Goal: Task Accomplishment & Management: Use online tool/utility

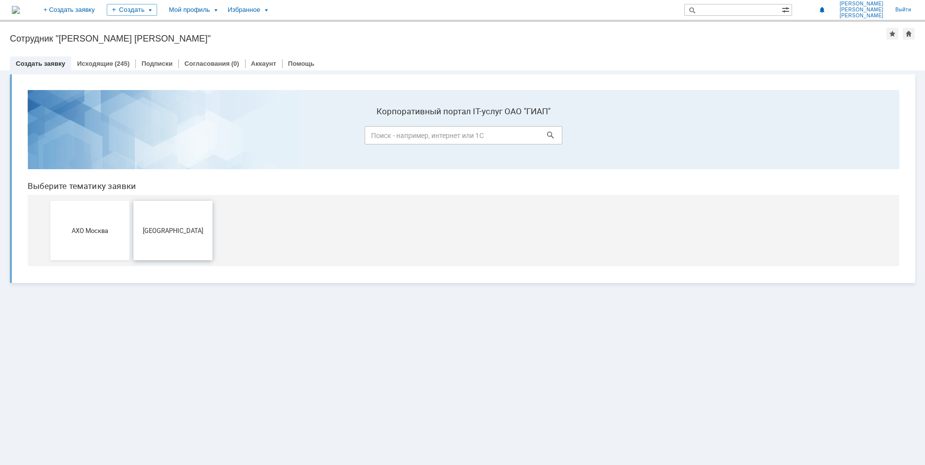
click at [185, 234] on span "[GEOGRAPHIC_DATA]" at bounding box center [172, 229] width 73 height 7
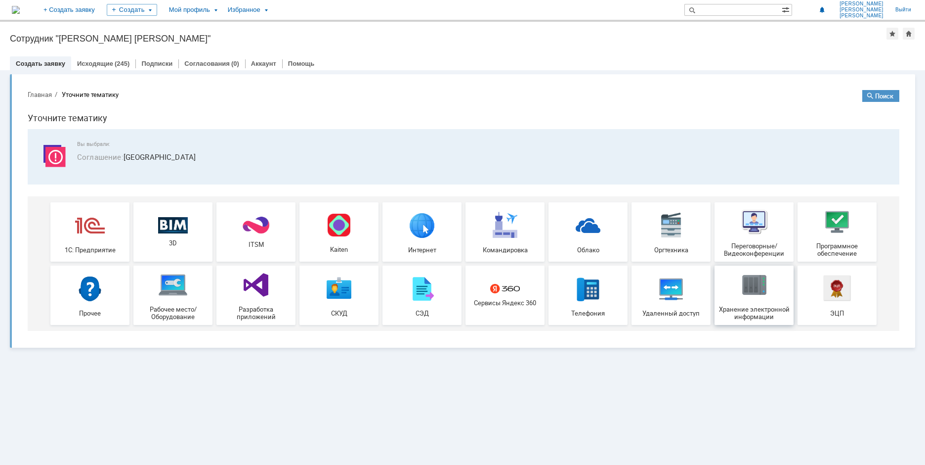
click at [744, 295] on img at bounding box center [754, 285] width 30 height 30
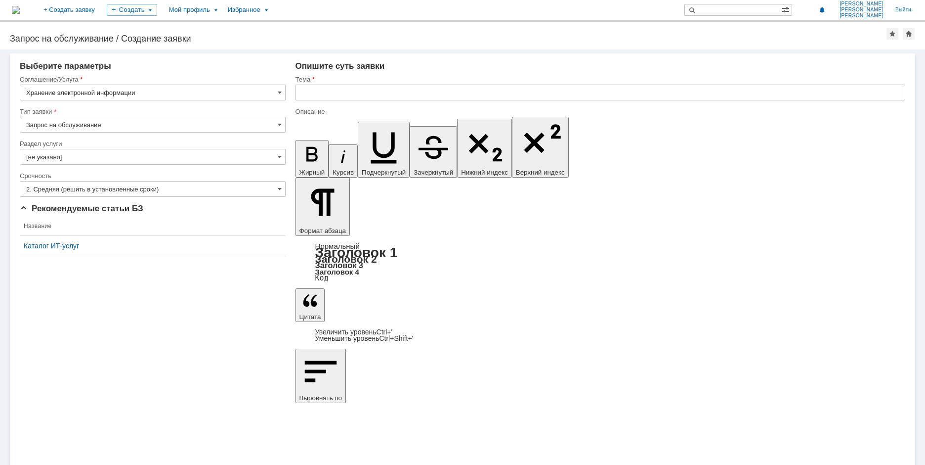
click at [323, 94] on input "text" at bounding box center [601, 93] width 610 height 16
type input "Доступ к папке Project"
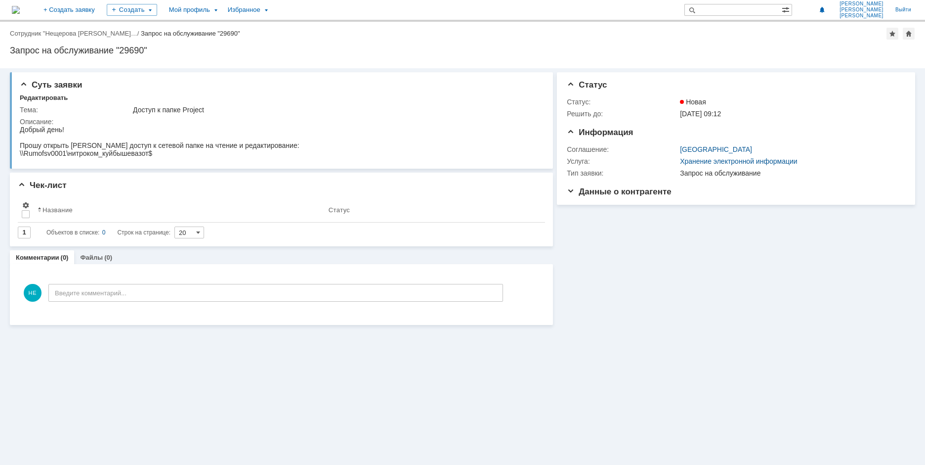
click at [96, 29] on div "Назад | Сотрудник "Нещерова Елена Нико… / Запрос на обслуживание "29690"" at bounding box center [463, 34] width 906 height 12
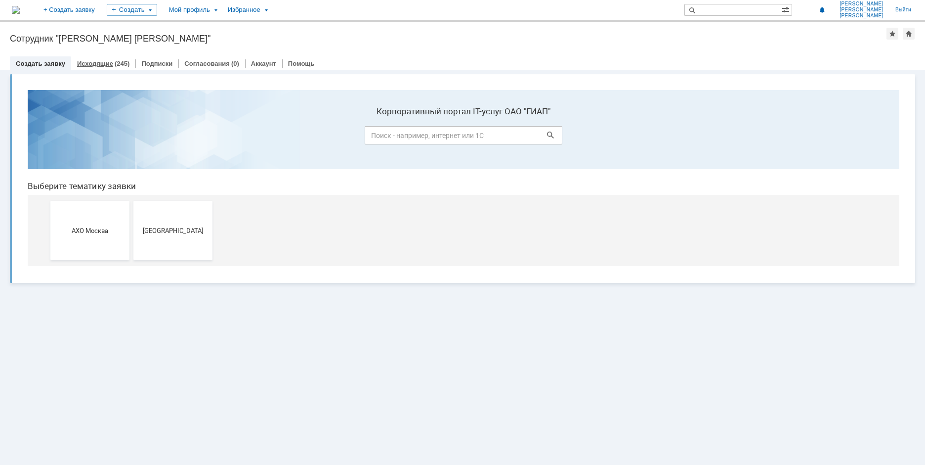
click at [94, 67] on div "Исходящие (245)" at bounding box center [103, 63] width 64 height 14
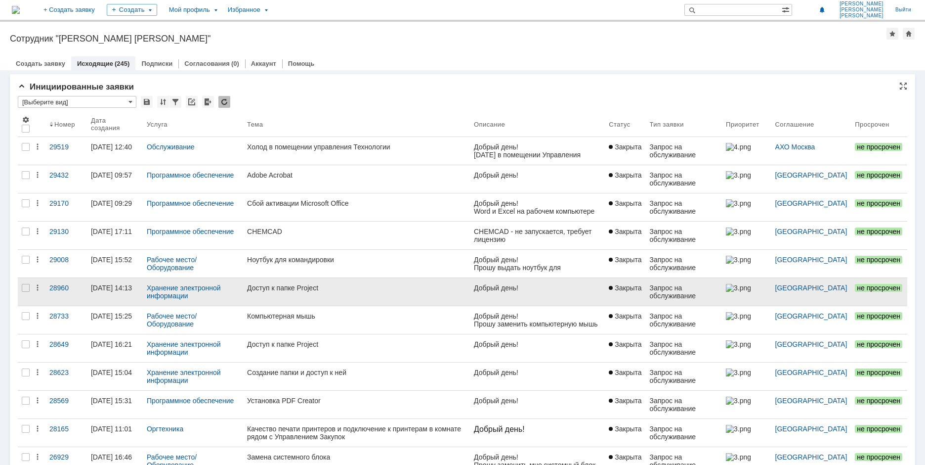
click at [279, 278] on link "Доступ к папке Project" at bounding box center [356, 292] width 227 height 28
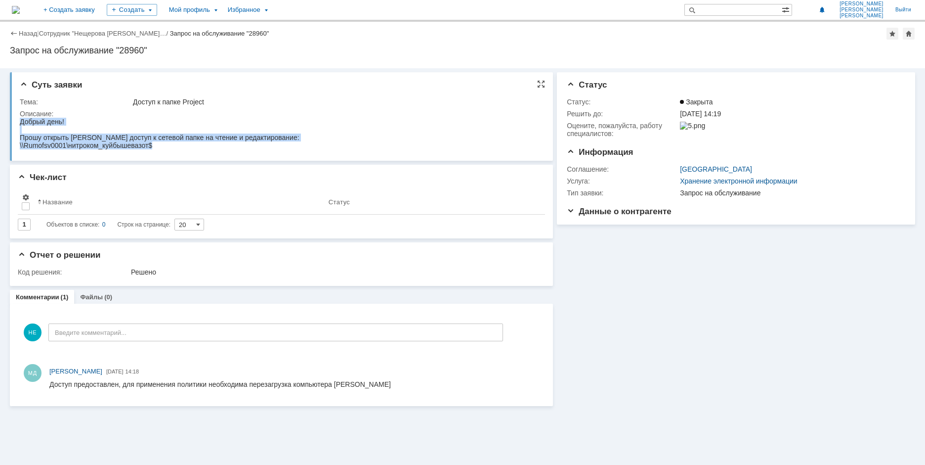
drag, startPoint x: 159, startPoint y: 146, endPoint x: 33, endPoint y: 243, distance: 159.4
click at [20, 126] on html "Добрый день! Прошу открыть [PERSON_NAME] доступ к сетевой папке на чтение и ред…" at bounding box center [280, 134] width 520 height 32
copy body "Добрый день! Прошу открыть [PERSON_NAME] доступ к сетевой папке на чтение и ред…"
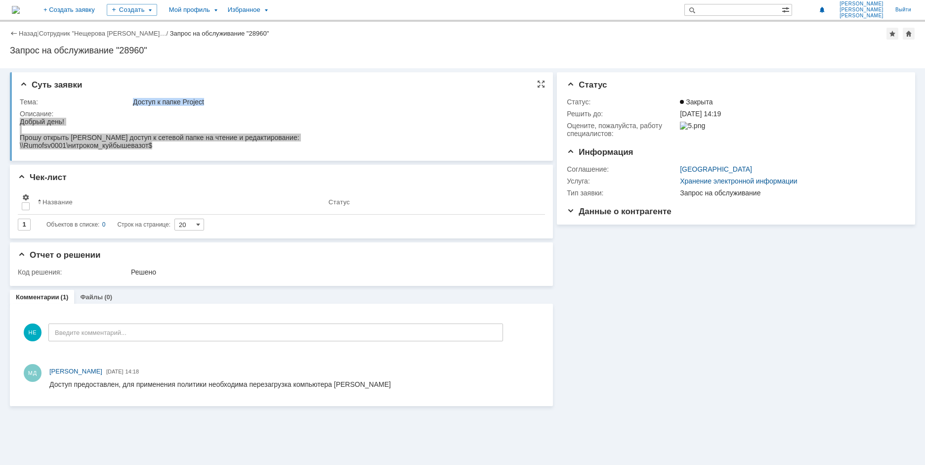
drag, startPoint x: 132, startPoint y: 100, endPoint x: 212, endPoint y: 101, distance: 79.6
click at [212, 101] on td "Доступ к папке Project" at bounding box center [335, 102] width 409 height 12
copy div "Доступ к папке Project"
